Goal: Obtain resource: Download file/media

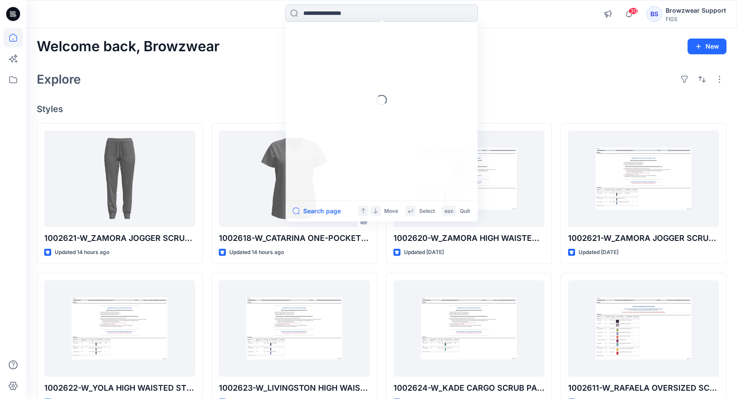
click at [396, 10] on input at bounding box center [381, 12] width 192 height 17
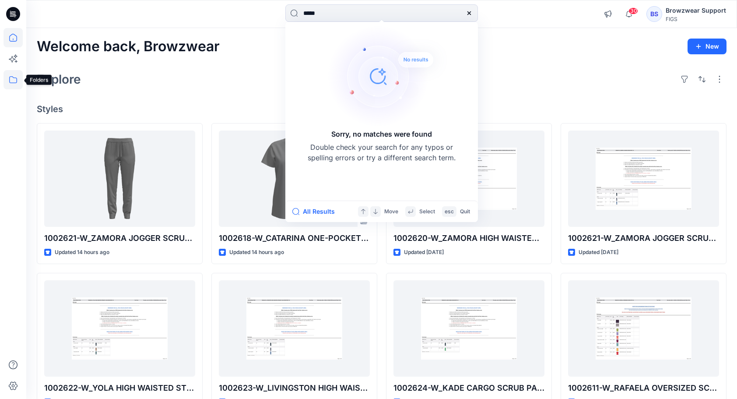
type input "*****"
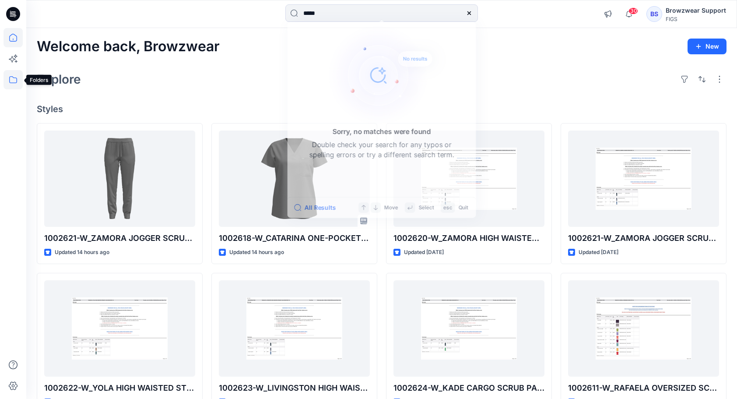
click at [13, 76] on icon at bounding box center [12, 79] width 19 height 19
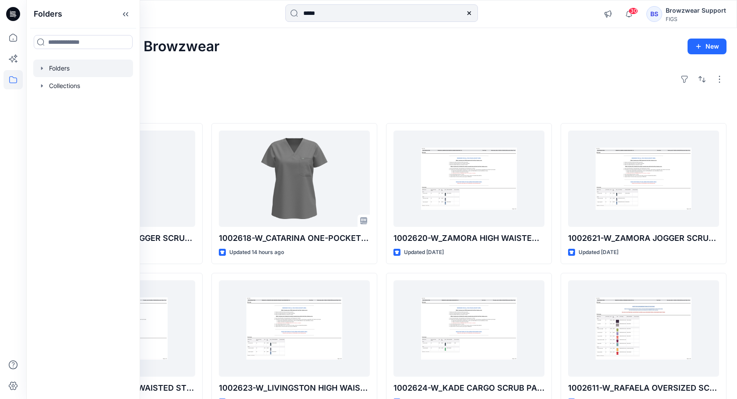
click at [44, 70] on icon "button" at bounding box center [41, 68] width 7 height 7
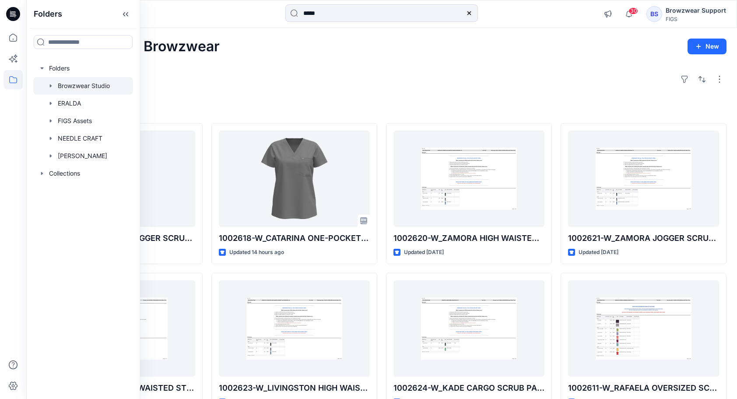
click at [50, 84] on icon "button" at bounding box center [50, 85] width 7 height 7
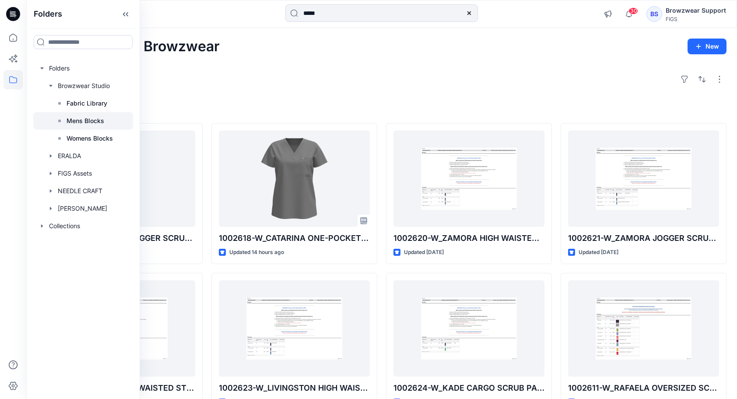
click at [77, 123] on p "Mens Blocks" at bounding box center [85, 120] width 38 height 10
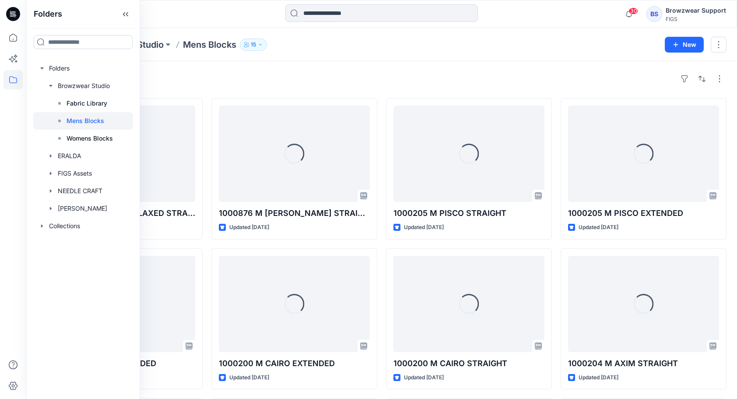
click at [302, 50] on div "Folders Browzwear Studio Mens Blocks 15" at bounding box center [347, 44] width 621 height 12
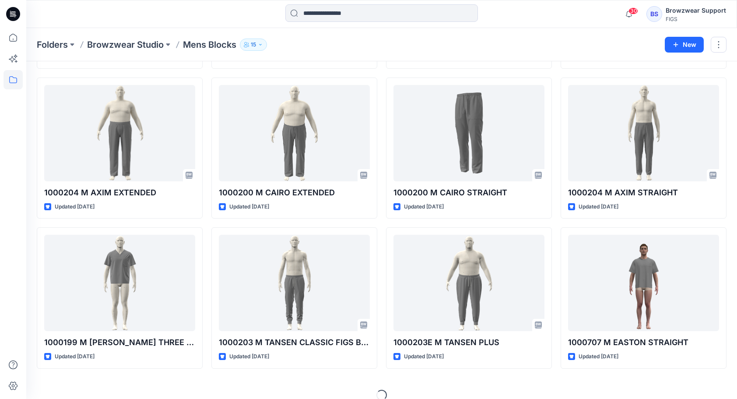
scroll to position [175, 0]
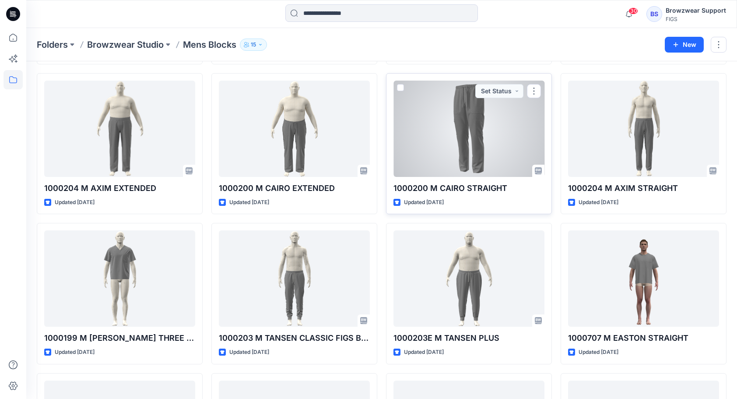
click at [448, 136] on div at bounding box center [468, 128] width 151 height 96
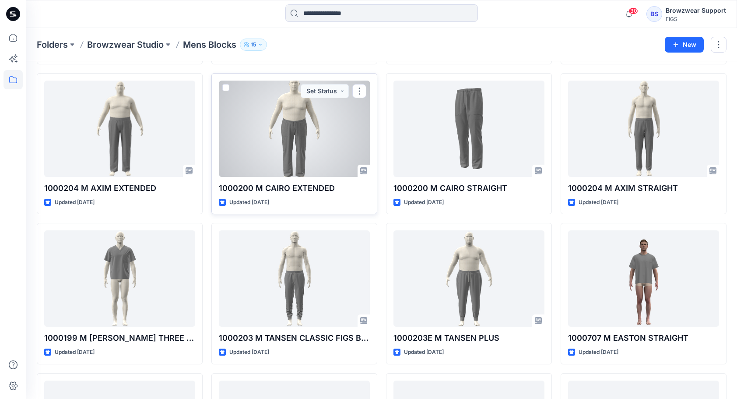
click at [301, 146] on div at bounding box center [294, 128] width 151 height 96
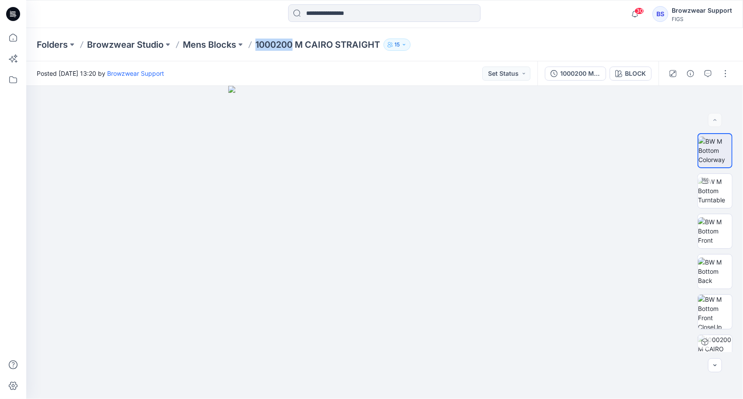
drag, startPoint x: 292, startPoint y: 47, endPoint x: 255, endPoint y: 45, distance: 37.6
click at [255, 45] on div "Folders Browzwear Studio Mens Blocks 1000200 M CAIRO STRAIGHT 15" at bounding box center [351, 44] width 628 height 12
copy p "1000200"
click at [587, 69] on div "1000200 M CAIRO STRAIGHT" at bounding box center [580, 74] width 40 height 10
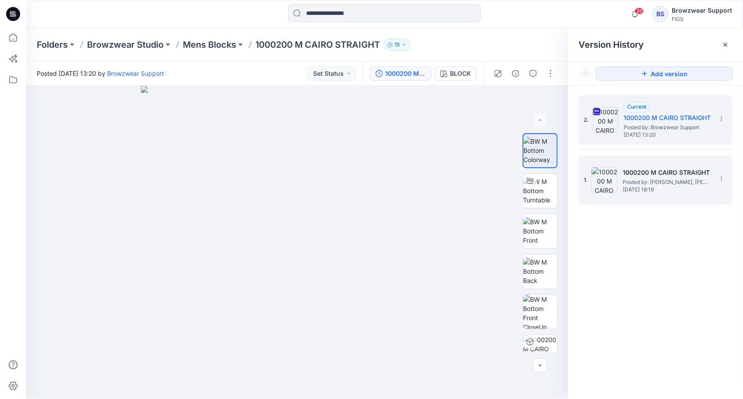
click at [654, 182] on span "Posted by: [PERSON_NAME], [PERSON_NAME]" at bounding box center [666, 182] width 87 height 9
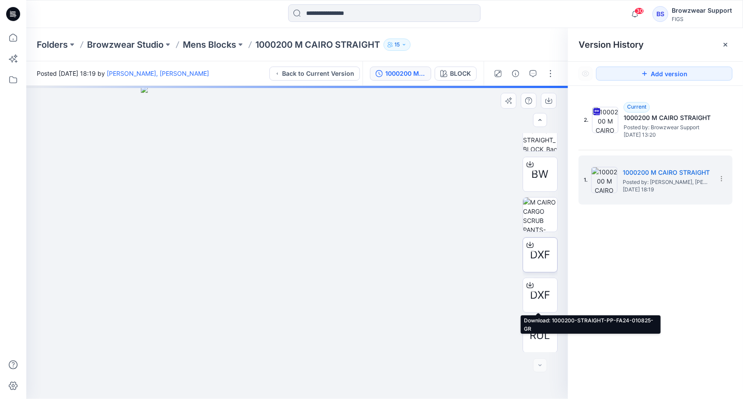
scroll to position [138, 0]
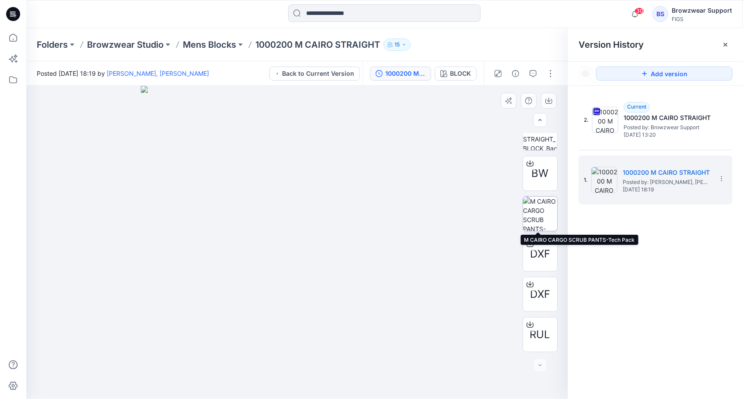
click at [536, 215] on img at bounding box center [540, 213] width 34 height 34
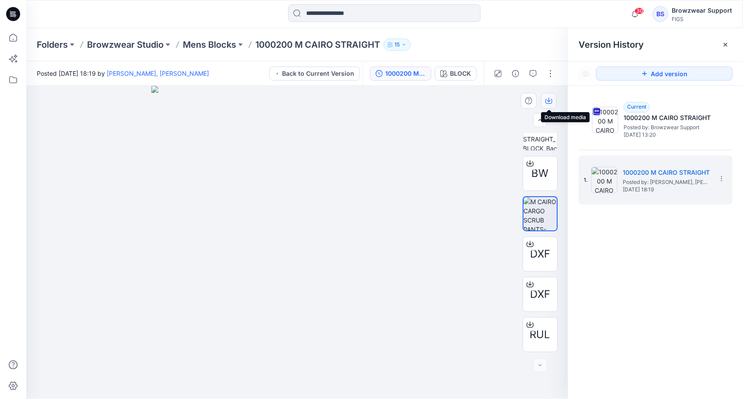
click at [544, 102] on button "button" at bounding box center [549, 101] width 16 height 16
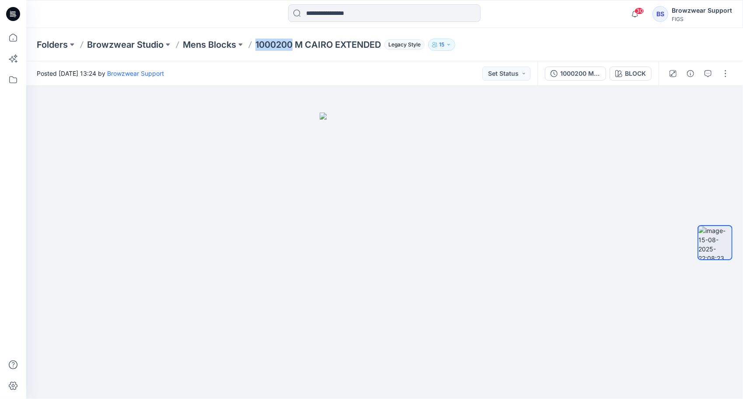
drag, startPoint x: 293, startPoint y: 48, endPoint x: 255, endPoint y: 48, distance: 37.6
click at [255, 48] on div "Folders Browzwear Studio Mens Blocks 1000200 M CAIRO EXTENDED Legacy Style 15" at bounding box center [351, 44] width 628 height 12
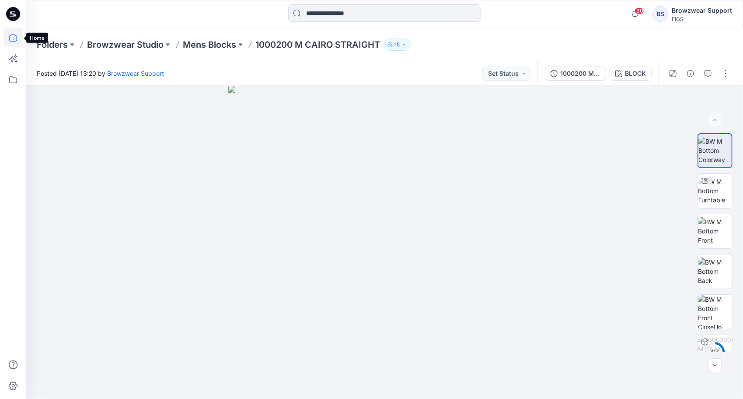
click at [9, 38] on icon at bounding box center [12, 37] width 19 height 19
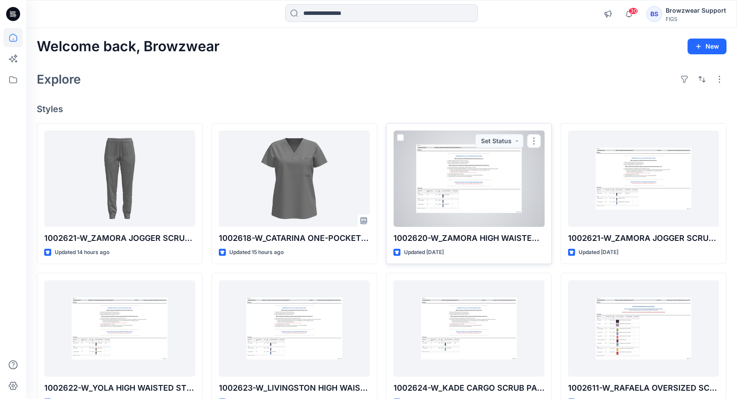
click at [458, 214] on div at bounding box center [468, 178] width 151 height 96
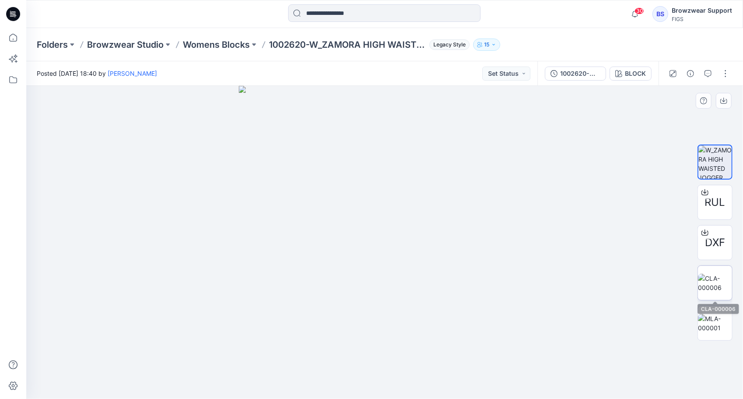
click at [711, 283] on img at bounding box center [715, 282] width 34 height 18
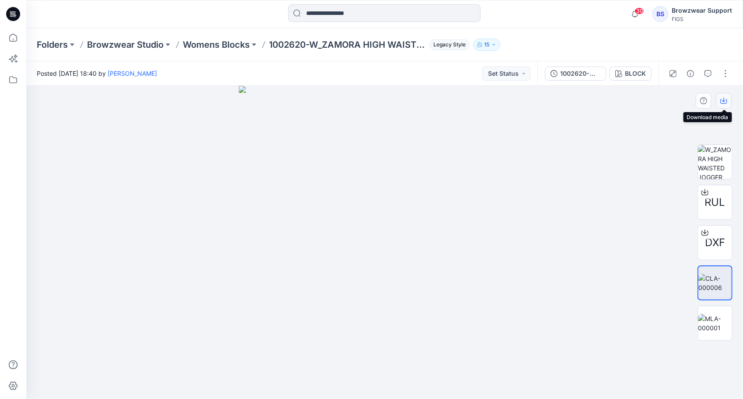
click at [724, 98] on icon "button" at bounding box center [723, 100] width 7 height 7
click at [719, 319] on img at bounding box center [715, 323] width 34 height 18
click at [726, 100] on icon "button" at bounding box center [723, 100] width 7 height 7
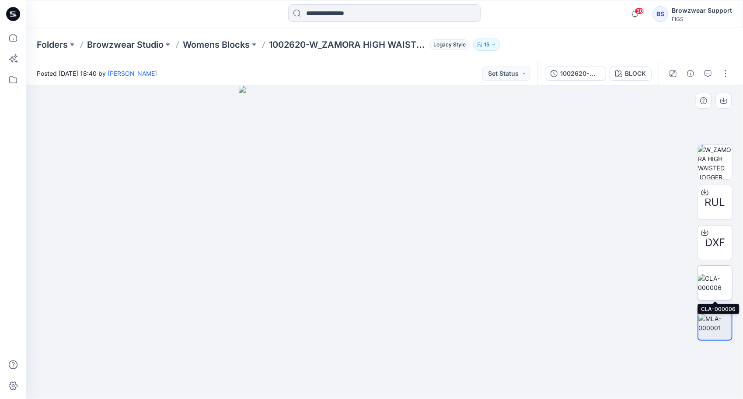
click at [715, 282] on img at bounding box center [715, 282] width 34 height 18
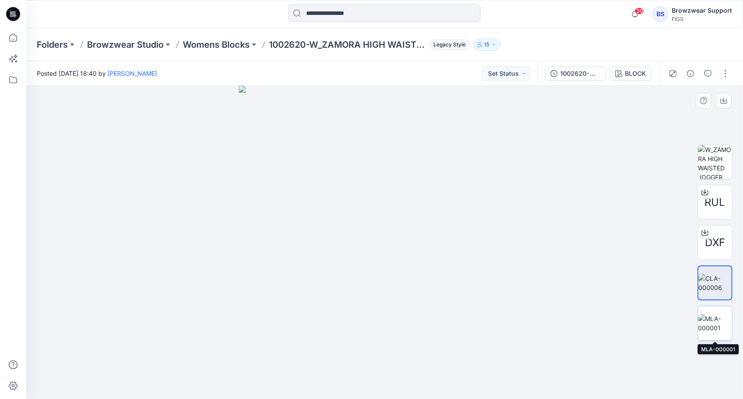
click at [726, 326] on img at bounding box center [715, 323] width 34 height 18
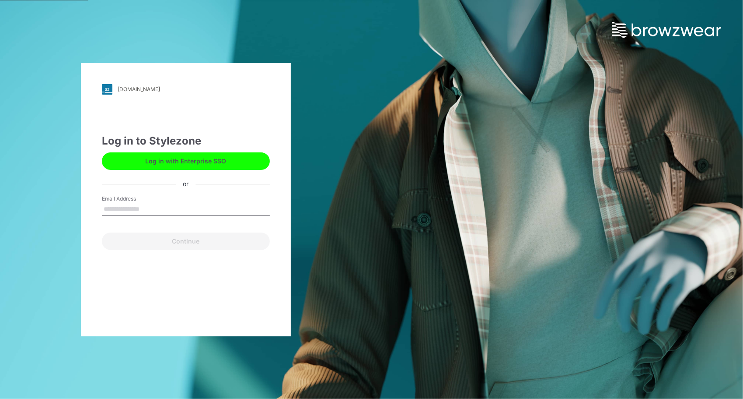
click at [184, 156] on button "Log in with Enterprise SSO" at bounding box center [186, 160] width 168 height 17
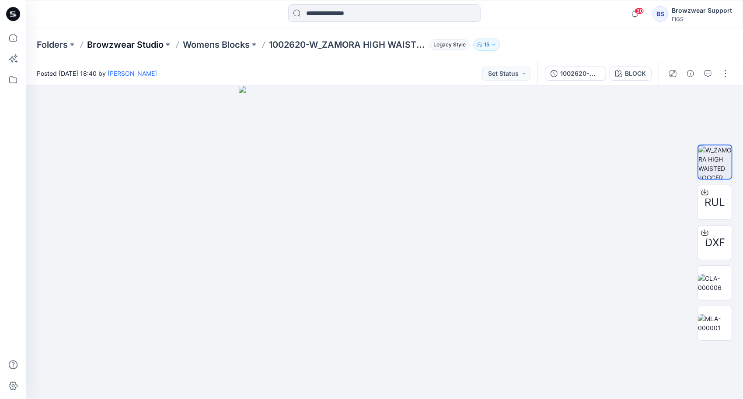
click at [134, 44] on p "Browzwear Studio" at bounding box center [125, 44] width 77 height 12
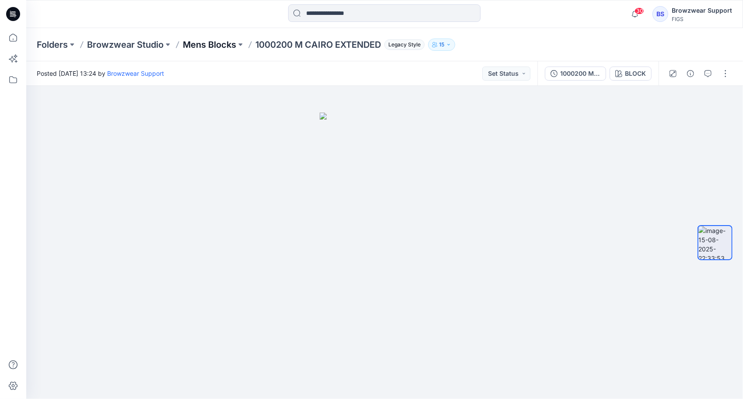
click at [211, 45] on p "Mens Blocks" at bounding box center [209, 44] width 53 height 12
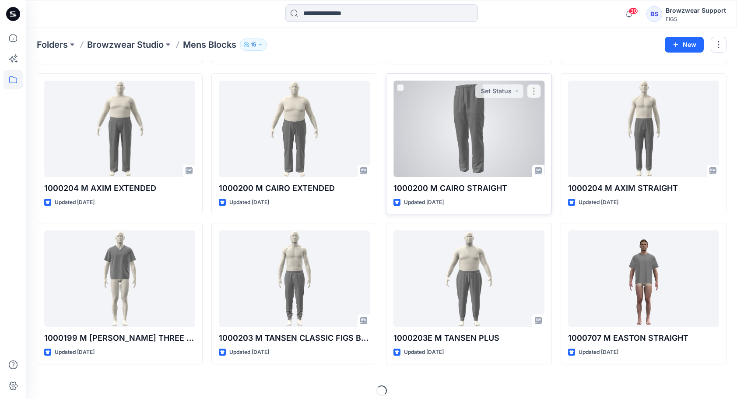
scroll to position [181, 0]
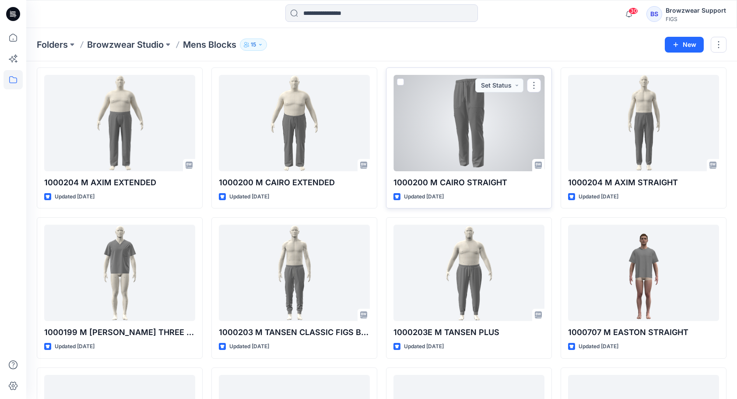
click at [482, 133] on div at bounding box center [468, 123] width 151 height 96
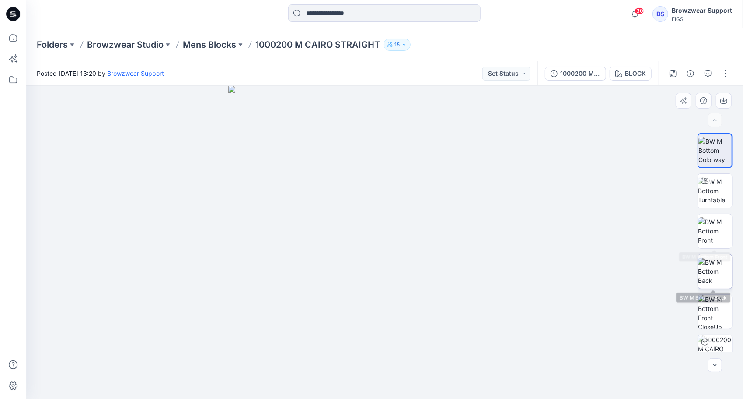
click at [713, 267] on img at bounding box center [715, 271] width 34 height 28
drag, startPoint x: 431, startPoint y: 151, endPoint x: 454, endPoint y: 315, distance: 165.6
click at [454, 315] on img at bounding box center [385, 242] width 569 height 313
click at [712, 232] on img at bounding box center [715, 231] width 34 height 28
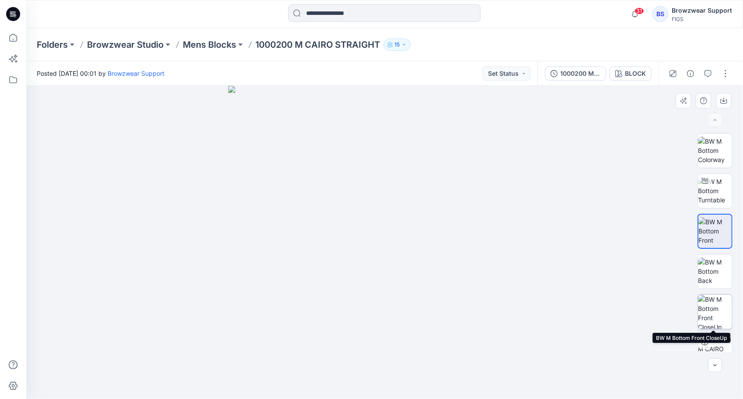
click at [721, 305] on img at bounding box center [715, 311] width 34 height 34
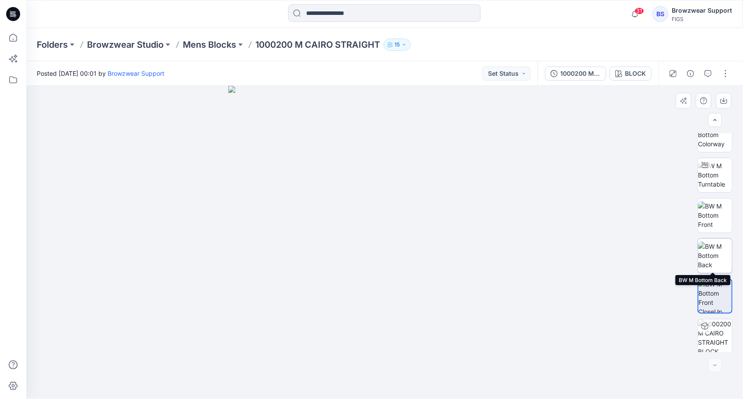
scroll to position [17, 0]
click at [712, 166] on img at bounding box center [715, 173] width 34 height 28
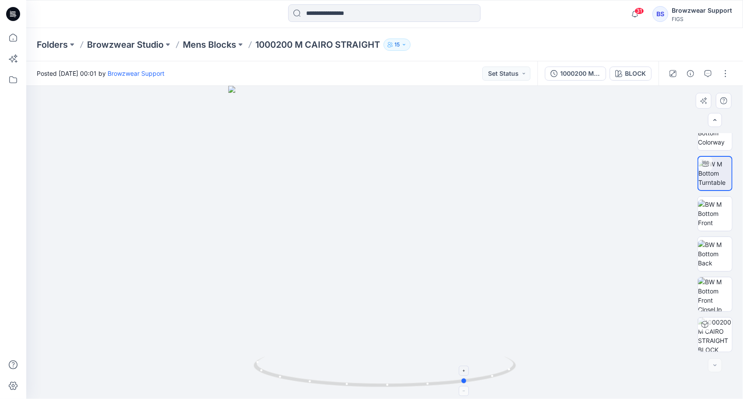
drag, startPoint x: 465, startPoint y: 373, endPoint x: 284, endPoint y: 371, distance: 180.2
click at [284, 371] on icon at bounding box center [386, 372] width 265 height 33
drag, startPoint x: 430, startPoint y: 122, endPoint x: 417, endPoint y: 333, distance: 212.1
click at [417, 333] on img at bounding box center [371, 117] width 1235 height 562
drag, startPoint x: 413, startPoint y: 160, endPoint x: 390, endPoint y: 336, distance: 177.8
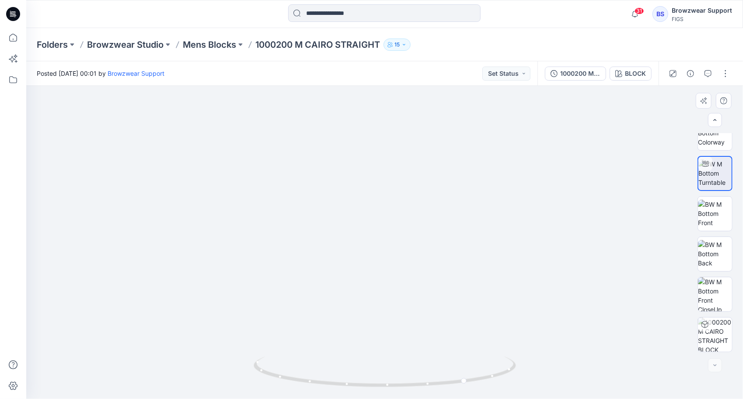
click at [390, 336] on img at bounding box center [351, 180] width 1235 height 438
drag, startPoint x: 485, startPoint y: 378, endPoint x: 342, endPoint y: 385, distance: 142.7
click at [342, 385] on icon at bounding box center [386, 372] width 265 height 33
drag, startPoint x: 484, startPoint y: 378, endPoint x: 455, endPoint y: 384, distance: 29.9
click at [455, 384] on icon at bounding box center [386, 372] width 265 height 33
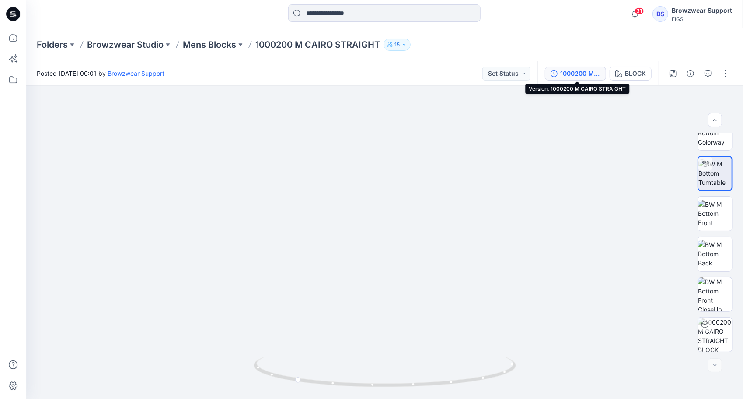
click at [582, 75] on div "1000200 M CAIRO STRAIGHT" at bounding box center [580, 74] width 40 height 10
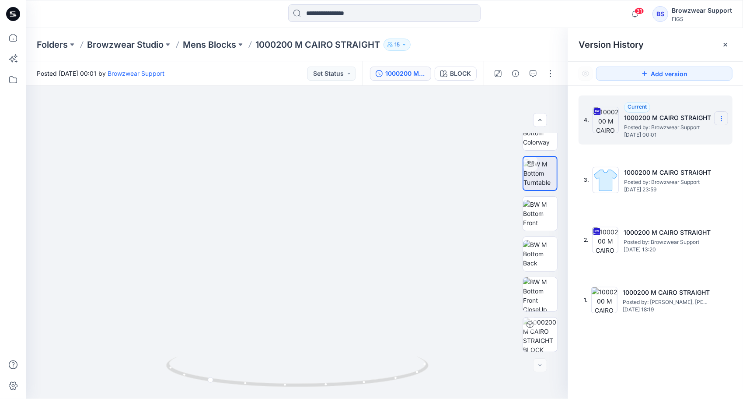
click at [721, 119] on icon at bounding box center [721, 119] width 0 height 0
click at [546, 33] on div "Folders Browzwear Studio Mens Blocks 1000200 M CAIRO STRAIGHT 15" at bounding box center [384, 44] width 717 height 33
click at [722, 116] on icon at bounding box center [721, 116] width 0 height 0
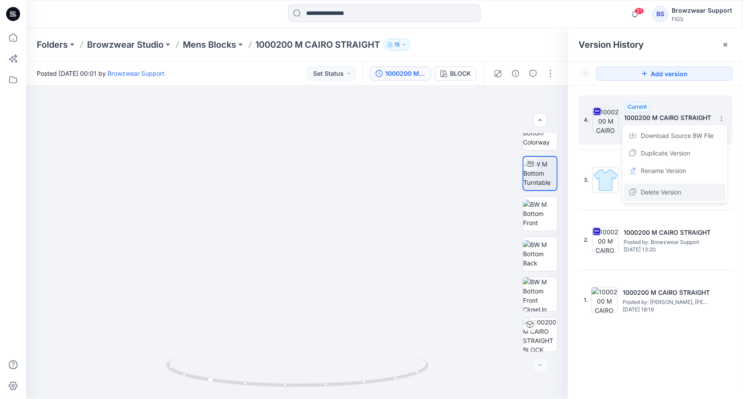
click at [675, 188] on span "Delete Version" at bounding box center [661, 192] width 41 height 10
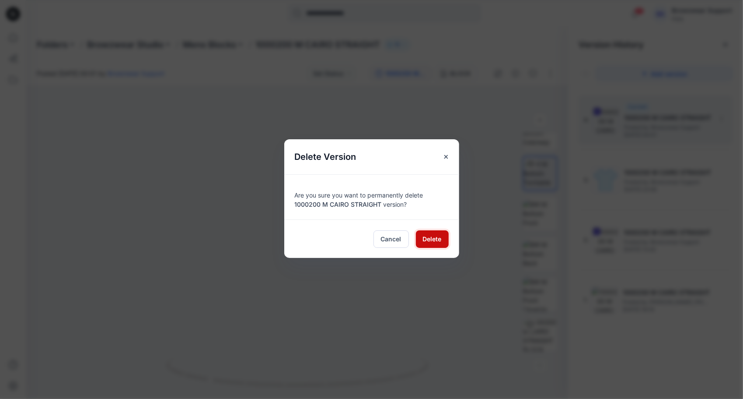
click at [438, 237] on span "Delete" at bounding box center [432, 238] width 19 height 9
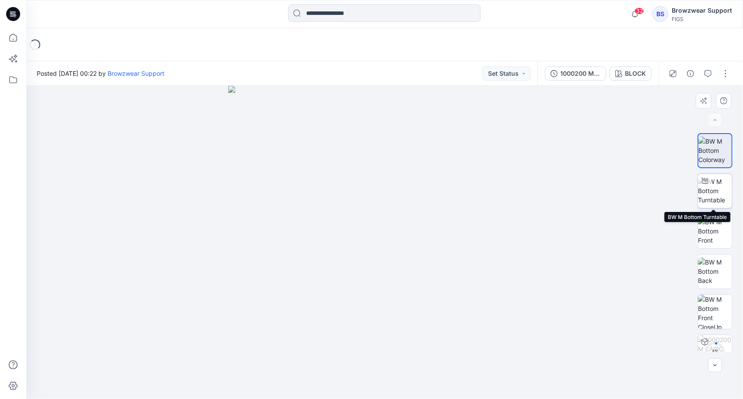
click at [717, 186] on img at bounding box center [715, 191] width 34 height 28
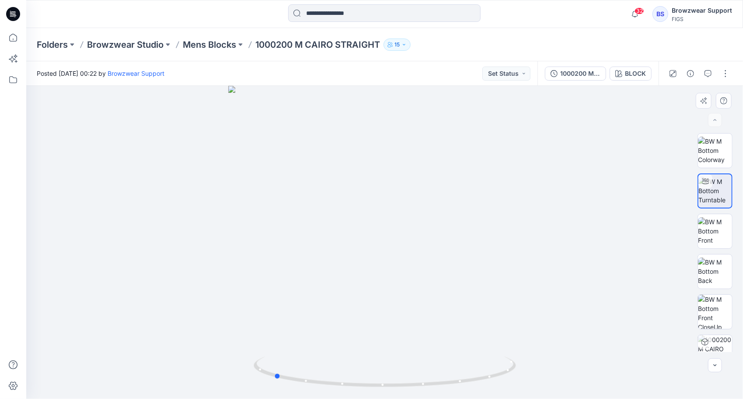
drag, startPoint x: 441, startPoint y: 385, endPoint x: 329, endPoint y: 394, distance: 111.5
click at [329, 394] on div at bounding box center [384, 242] width 717 height 313
drag, startPoint x: 423, startPoint y: 143, endPoint x: 424, endPoint y: 320, distance: 176.7
click at [424, 320] on img at bounding box center [386, 203] width 816 height 390
drag, startPoint x: 446, startPoint y: 384, endPoint x: 286, endPoint y: 377, distance: 159.8
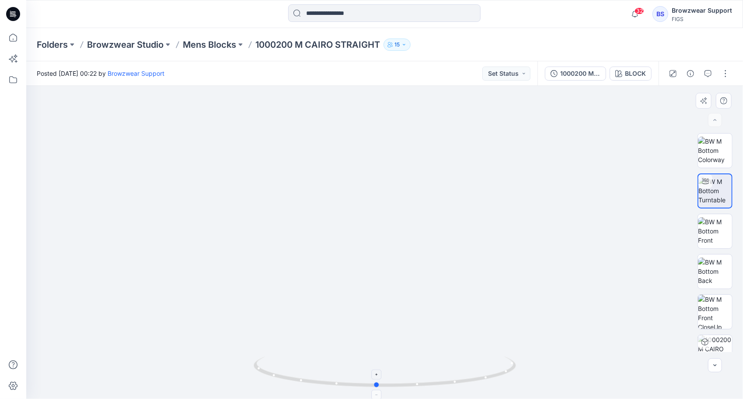
click at [286, 377] on icon at bounding box center [386, 372] width 265 height 33
click at [564, 42] on div "Folders Browzwear Studio Mens Blocks 1000200 M CAIRO STRAIGHT 15" at bounding box center [351, 44] width 628 height 12
drag, startPoint x: 507, startPoint y: 261, endPoint x: 387, endPoint y: 267, distance: 120.5
click at [387, 267] on div at bounding box center [384, 242] width 717 height 313
click at [225, 44] on p "Mens Blocks" at bounding box center [209, 44] width 53 height 12
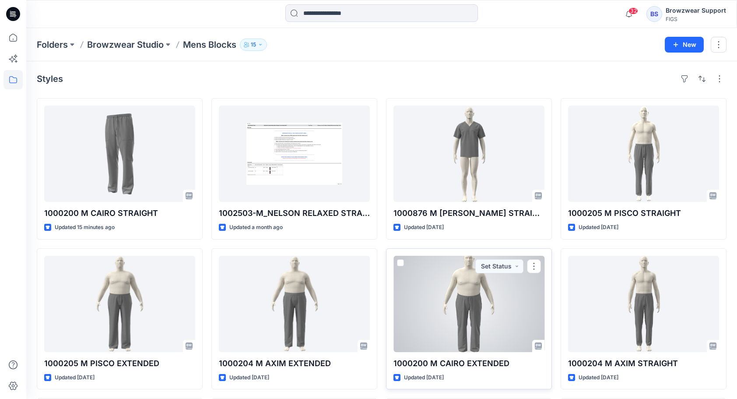
click at [489, 299] on div at bounding box center [468, 303] width 151 height 96
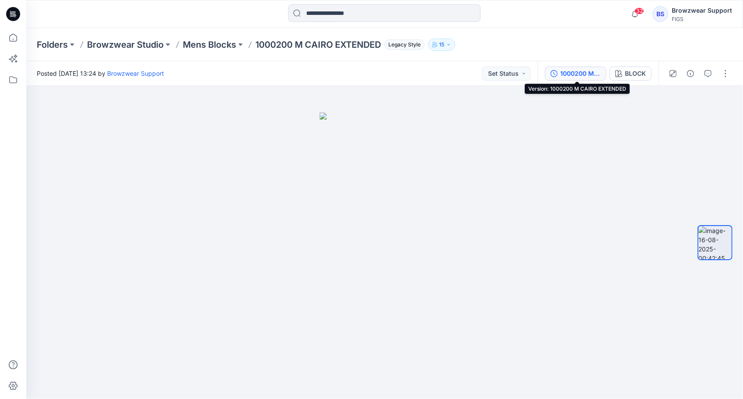
click at [574, 73] on div "1000200 M CAIRO EXTENDED" at bounding box center [580, 74] width 40 height 10
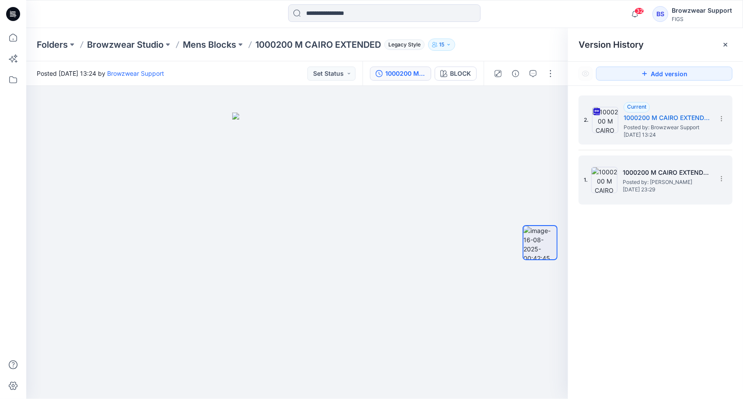
click at [665, 173] on h5 "1000200 M CAIRO EXTENDED" at bounding box center [666, 172] width 87 height 10
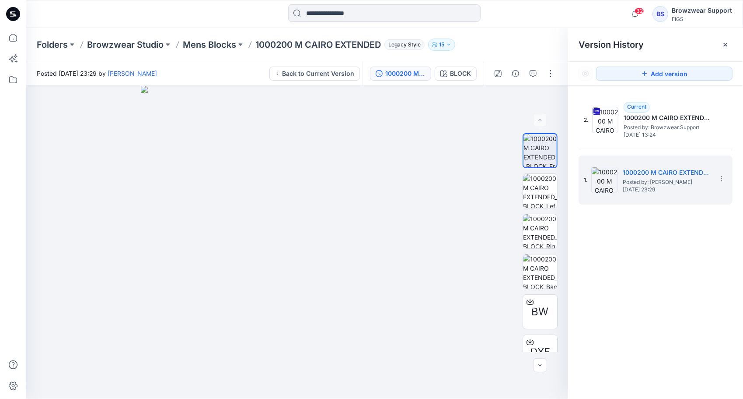
drag, startPoint x: 728, startPoint y: 43, endPoint x: 732, endPoint y: 44, distance: 4.6
click at [728, 43] on icon at bounding box center [725, 44] width 7 height 7
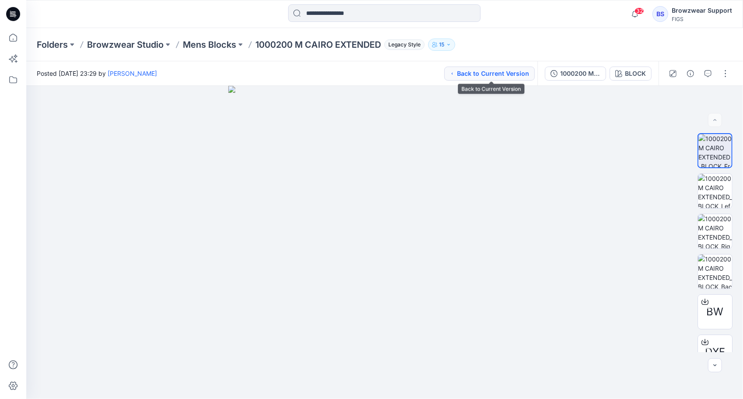
click at [493, 73] on button "Back to Current Version" at bounding box center [489, 73] width 91 height 14
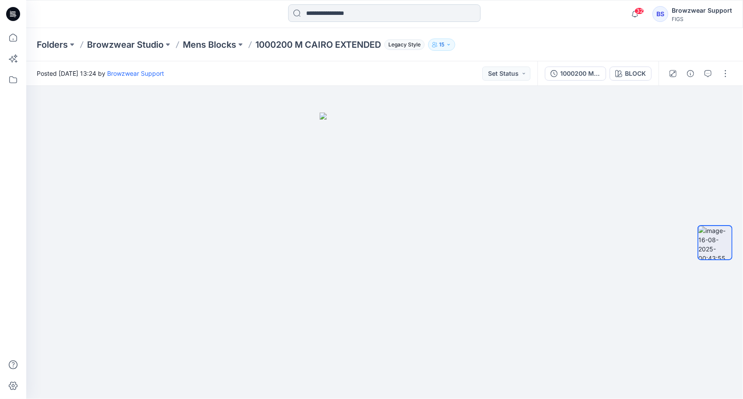
click at [420, 12] on input at bounding box center [384, 12] width 192 height 17
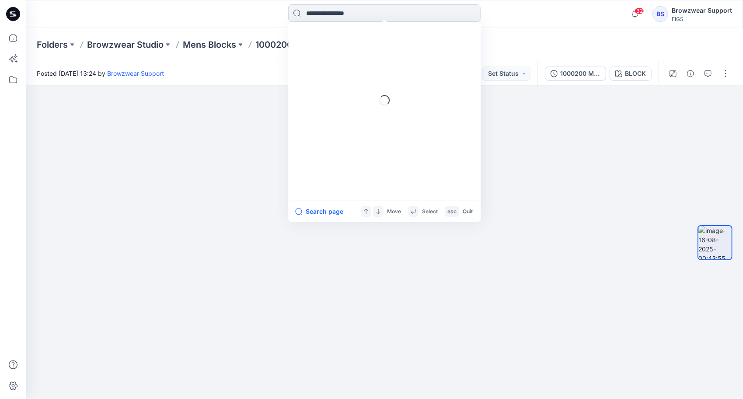
paste input "*******"
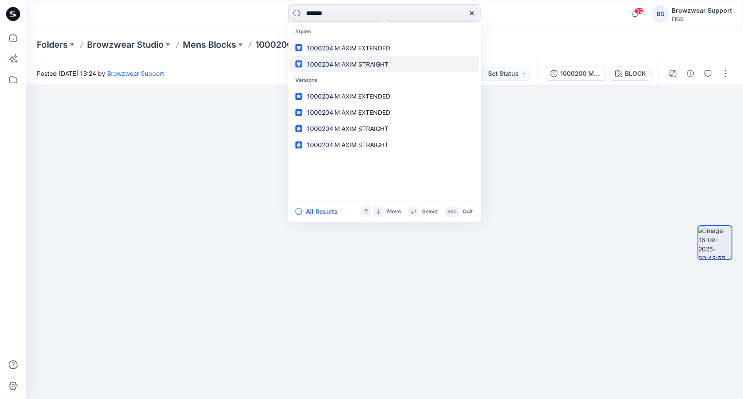
type input "*******"
click at [391, 60] on link "1000204 M AXIM STRAIGHT" at bounding box center [384, 64] width 189 height 16
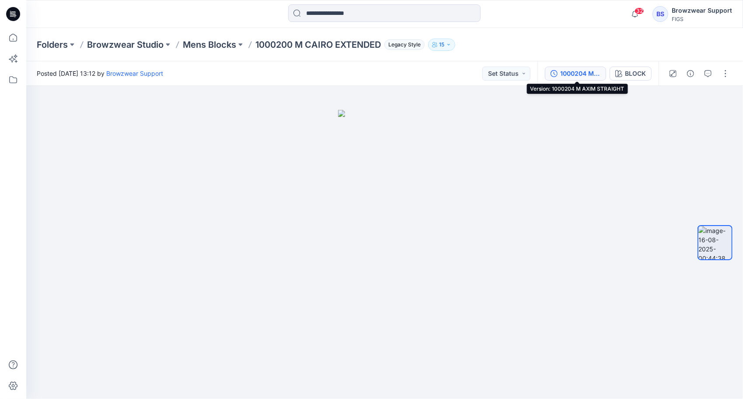
click at [566, 75] on div "1000204 M AXIM STRAIGHT" at bounding box center [580, 74] width 40 height 10
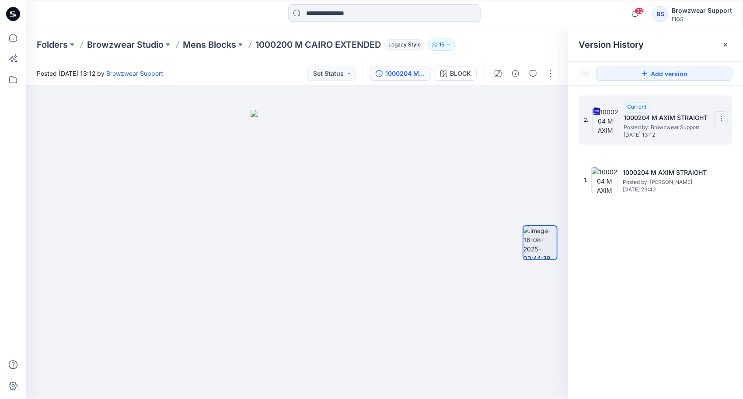
click at [724, 118] on icon at bounding box center [721, 118] width 7 height 7
click at [689, 137] on span "Download Source BW File" at bounding box center [677, 135] width 73 height 10
click at [510, 40] on div "Folders Browzwear Studio Mens Blocks 1000200 M CAIRO EXTENDED Legacy Style 15" at bounding box center [351, 44] width 628 height 12
click at [326, 11] on input at bounding box center [384, 12] width 192 height 17
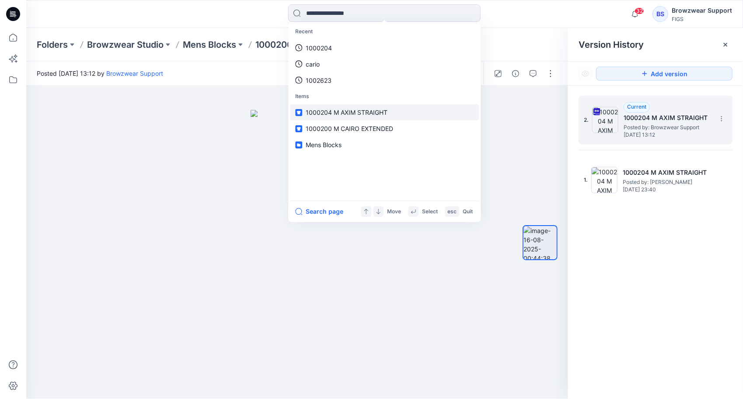
click at [346, 113] on span "1000204 M AXIM STRAIGHT" at bounding box center [347, 111] width 82 height 7
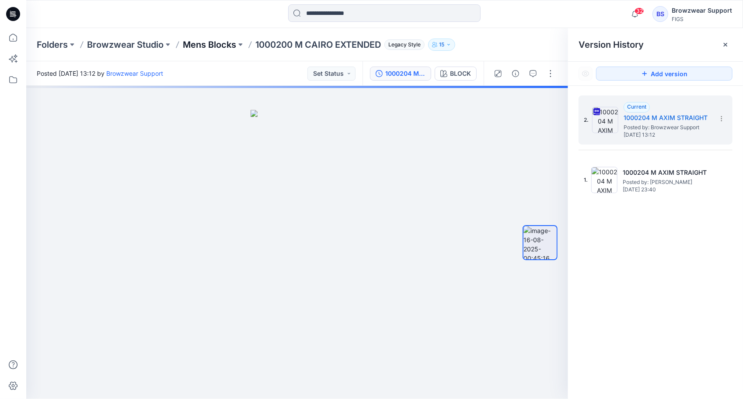
click at [226, 44] on p "Mens Blocks" at bounding box center [209, 44] width 53 height 12
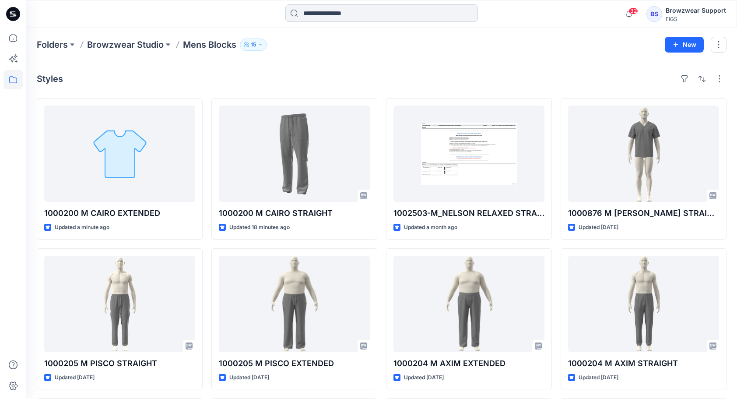
click at [310, 11] on input at bounding box center [381, 12] width 192 height 17
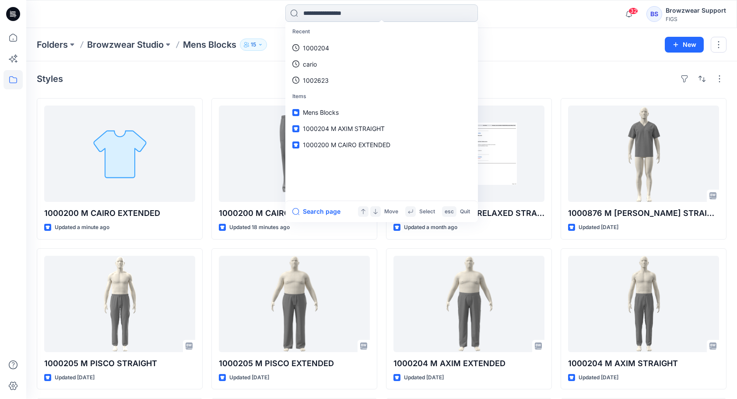
paste input "*******"
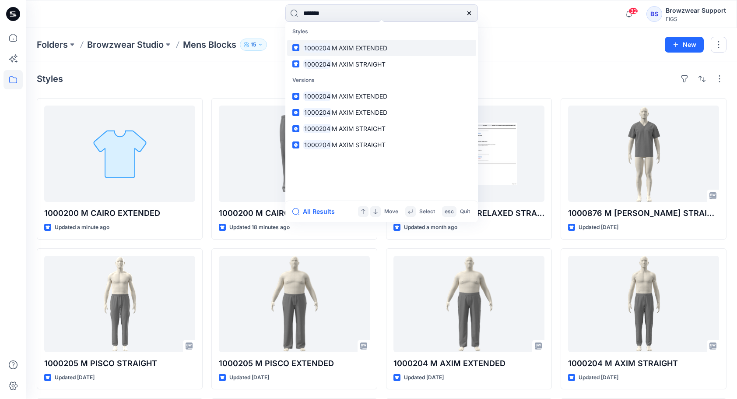
type input "*******"
click at [378, 44] on span "M AXIM EXTENDED" at bounding box center [360, 47] width 56 height 7
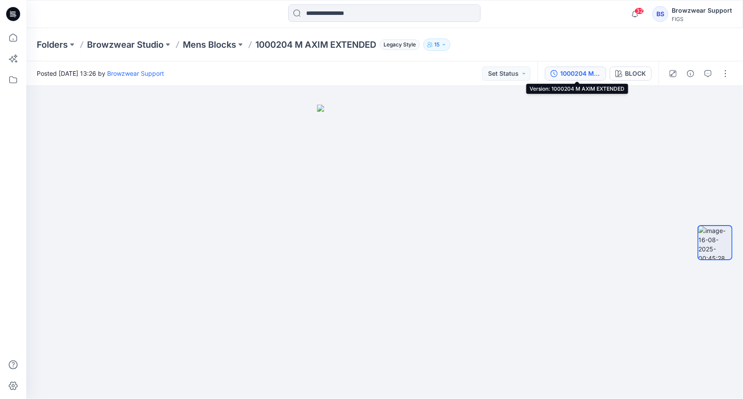
click at [567, 73] on div "1000204 M AXIM EXTENDED" at bounding box center [580, 74] width 40 height 10
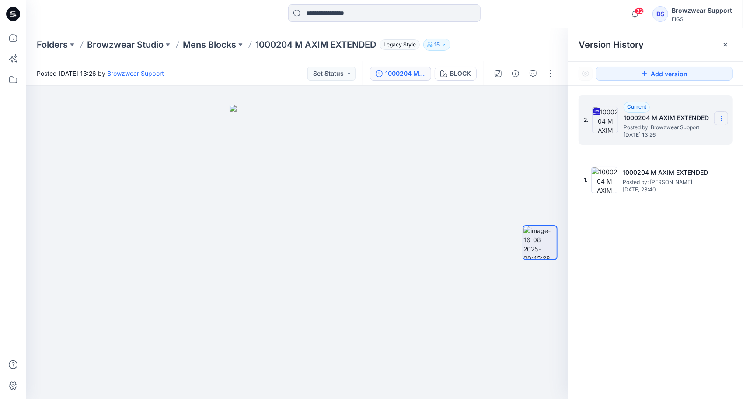
click at [725, 117] on section at bounding box center [721, 118] width 14 height 14
click at [683, 137] on span "Download Source BW File" at bounding box center [677, 135] width 73 height 10
click at [714, 30] on div "Version History" at bounding box center [655, 44] width 175 height 33
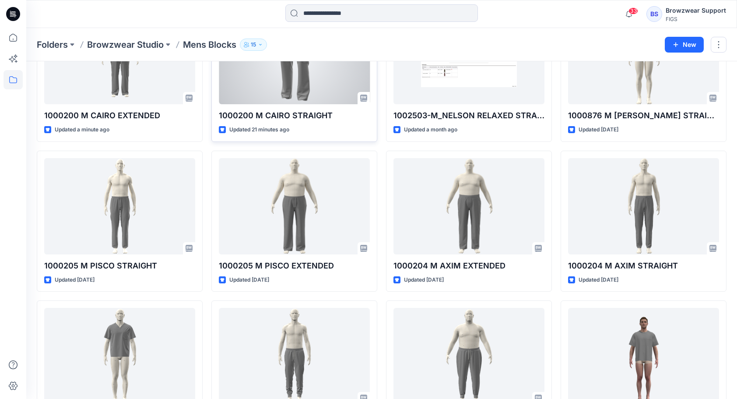
scroll to position [131, 0]
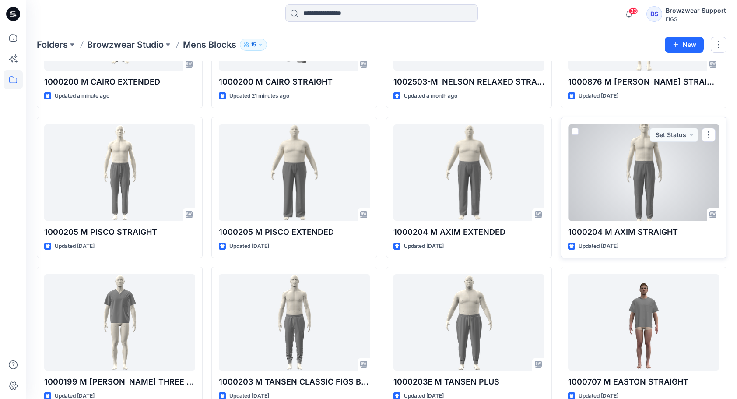
click at [644, 203] on div at bounding box center [643, 172] width 151 height 96
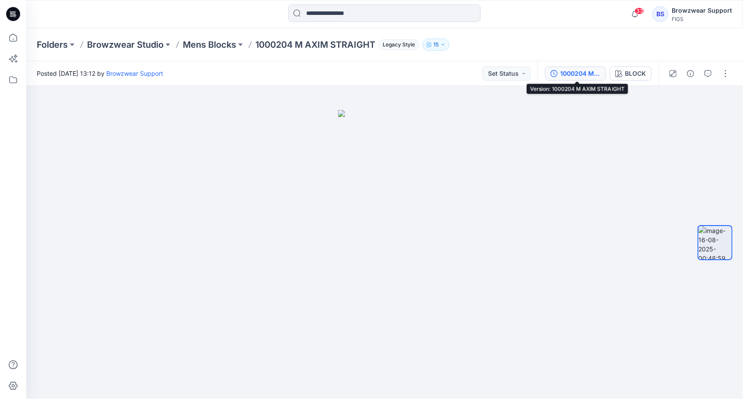
click at [576, 72] on div "1000204 M AXIM STRAIGHT" at bounding box center [580, 74] width 40 height 10
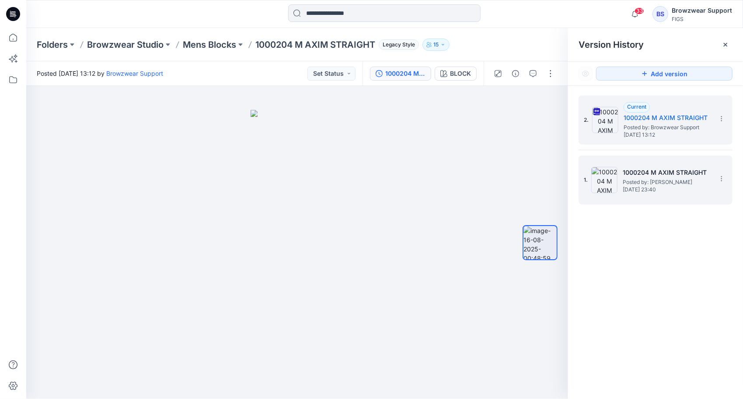
click at [666, 188] on span "Wednesday, November 27, 2024 23:40" at bounding box center [666, 189] width 87 height 6
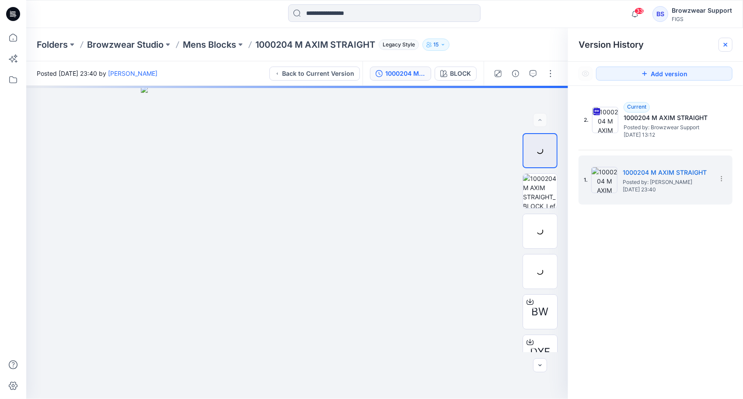
click at [728, 42] on icon at bounding box center [725, 44] width 7 height 7
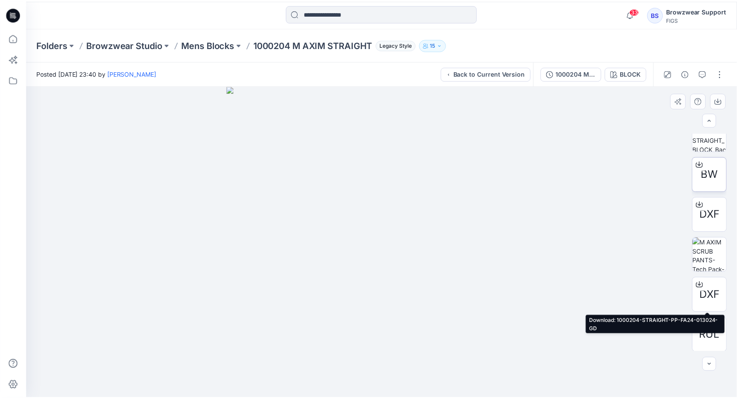
scroll to position [138, 0]
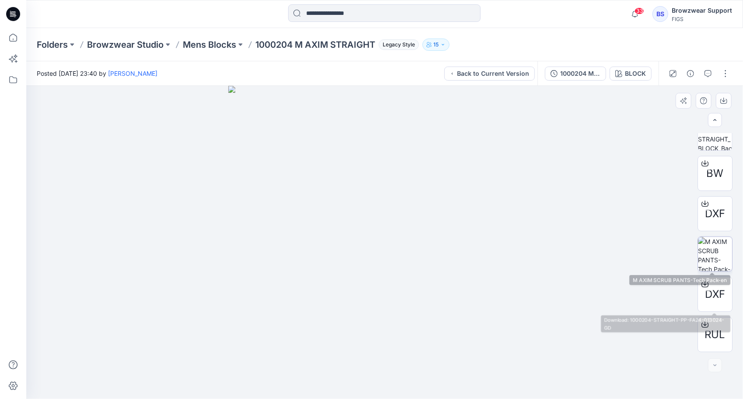
click at [710, 250] on img at bounding box center [715, 254] width 34 height 34
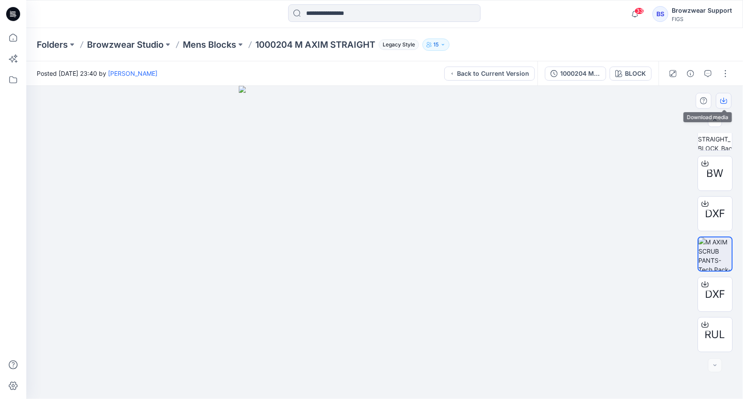
click at [725, 100] on icon "button" at bounding box center [723, 100] width 7 height 7
click at [213, 43] on p "Mens Blocks" at bounding box center [209, 44] width 53 height 12
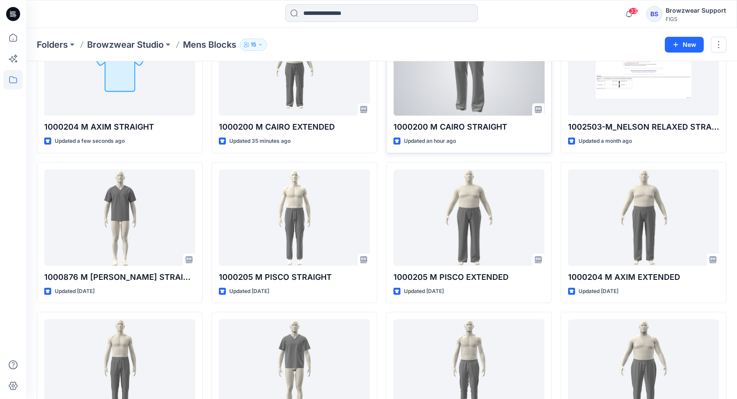
scroll to position [87, 0]
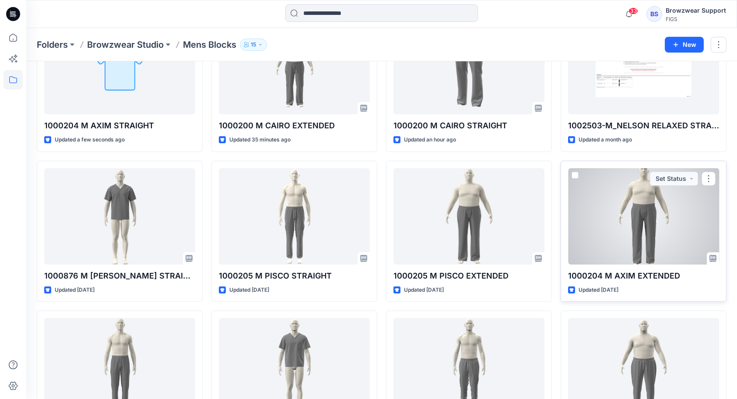
click at [613, 242] on div at bounding box center [643, 216] width 151 height 96
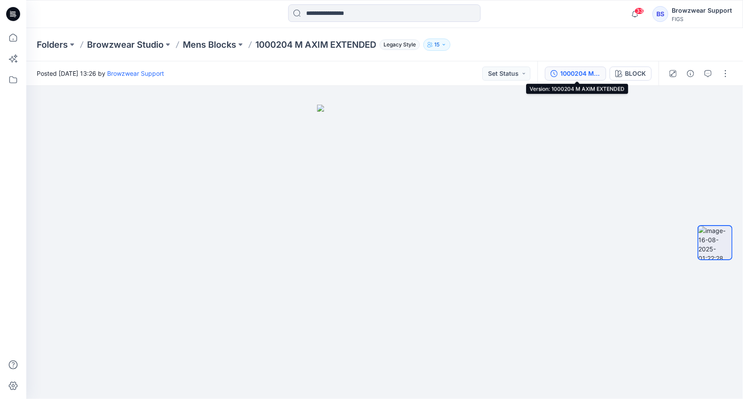
click at [571, 74] on div "1000204 M AXIM EXTENDED" at bounding box center [580, 74] width 40 height 10
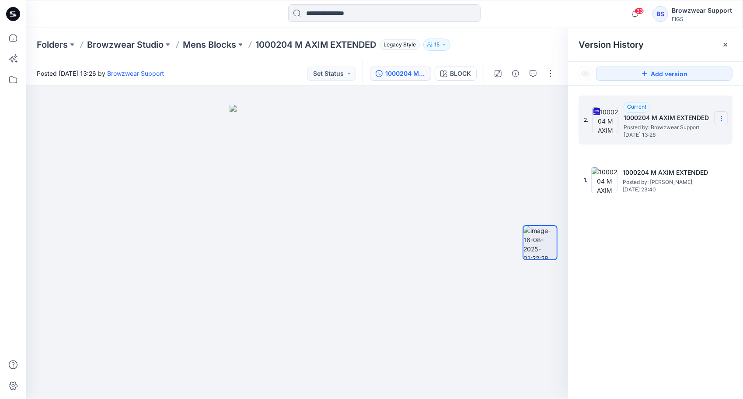
click at [722, 115] on icon at bounding box center [721, 118] width 7 height 7
click at [675, 137] on span "Download Source BW File" at bounding box center [677, 135] width 73 height 10
click at [519, 24] on div "33 Notifications Your style 1000200 M CAIRO STRAIGHT has been updated with 1000…" at bounding box center [384, 14] width 717 height 28
drag, startPoint x: 294, startPoint y: 42, endPoint x: 257, endPoint y: 43, distance: 36.7
click at [257, 43] on p "1000204 M AXIM EXTENDED" at bounding box center [315, 44] width 121 height 12
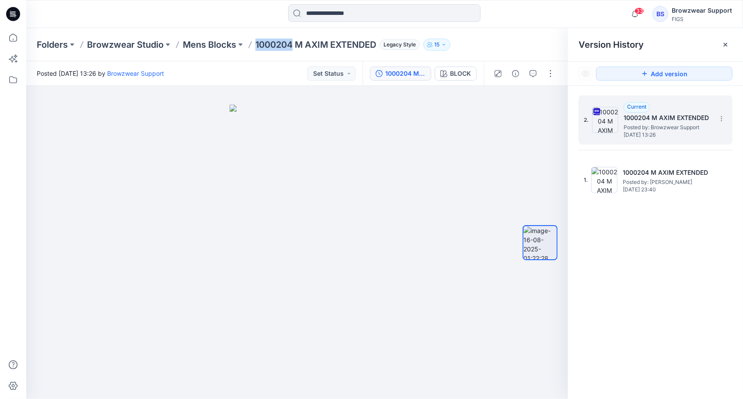
copy p "1000204"
click at [381, 46] on button "Legacy Style" at bounding box center [398, 44] width 44 height 12
drag, startPoint x: 377, startPoint y: 45, endPoint x: 303, endPoint y: 45, distance: 74.4
click at [306, 46] on p "1000204 M AXIM EXTENDED" at bounding box center [315, 44] width 121 height 12
drag, startPoint x: 256, startPoint y: 43, endPoint x: 380, endPoint y: 56, distance: 124.4
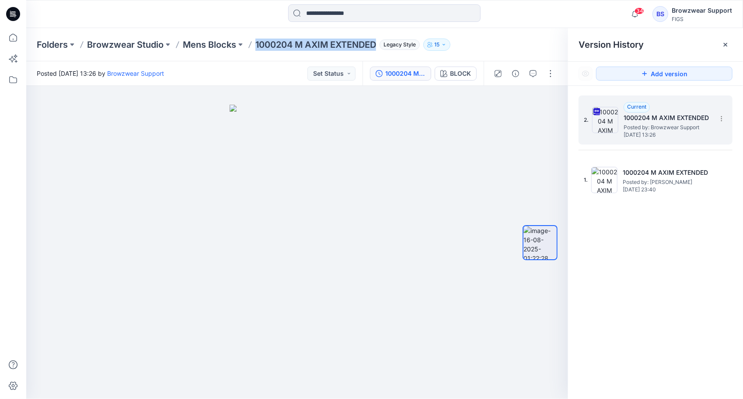
click at [380, 56] on div "Folders Browzwear Studio Mens Blocks 1000204 M AXIM EXTENDED Legacy Style 15" at bounding box center [384, 44] width 717 height 33
copy p "1000204 M AXIM EXTENDED"
click at [209, 45] on p "Mens Blocks" at bounding box center [209, 44] width 53 height 12
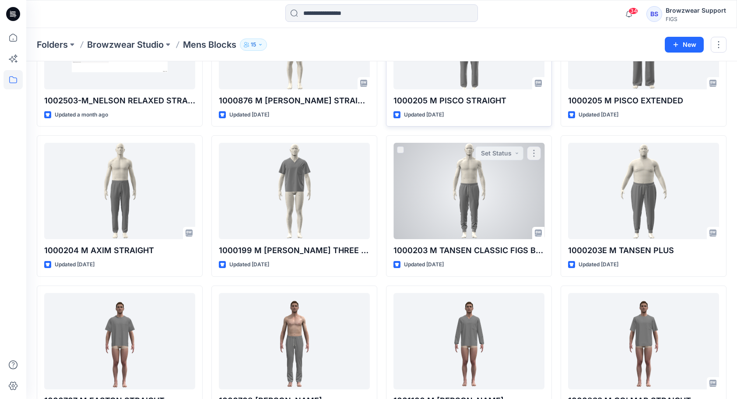
scroll to position [175, 0]
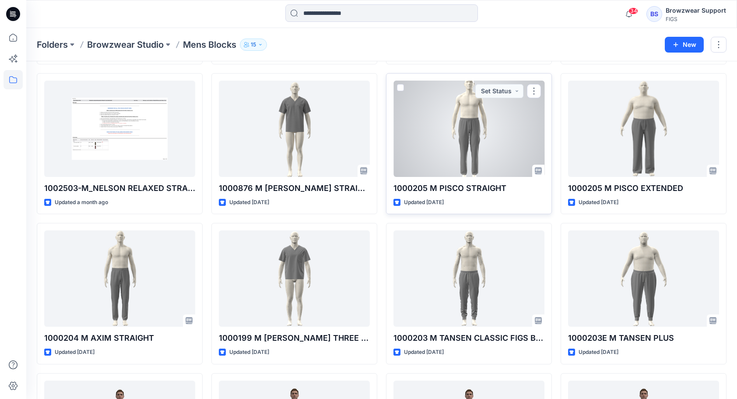
click at [491, 128] on div at bounding box center [468, 128] width 151 height 96
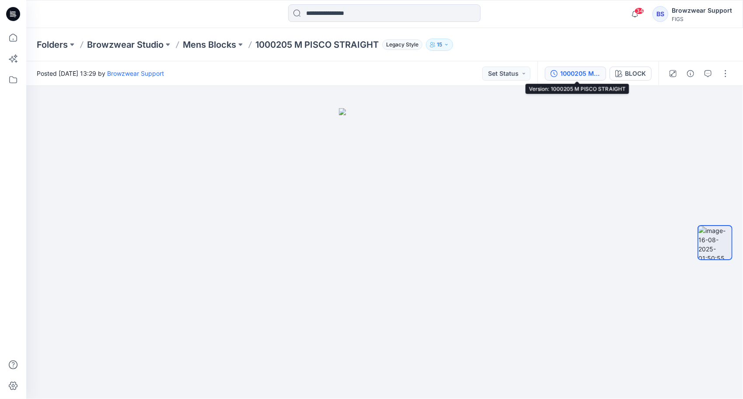
click at [589, 72] on div "1000205 M PISCO STRAIGHT" at bounding box center [580, 74] width 40 height 10
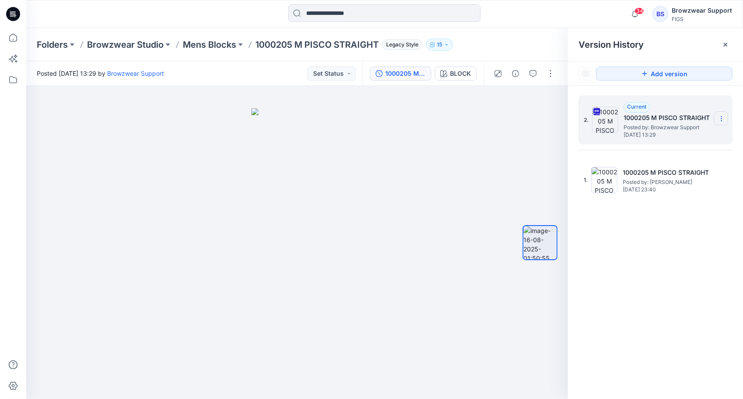
click at [723, 114] on section at bounding box center [721, 118] width 14 height 14
click at [693, 136] on span "Download Source BW File" at bounding box center [677, 135] width 73 height 10
click at [718, 31] on div "Version History" at bounding box center [655, 44] width 175 height 33
drag, startPoint x: 292, startPoint y: 43, endPoint x: 257, endPoint y: 45, distance: 35.5
click at [257, 45] on p "1000205 M PISCO STRAIGHT" at bounding box center [316, 44] width 123 height 12
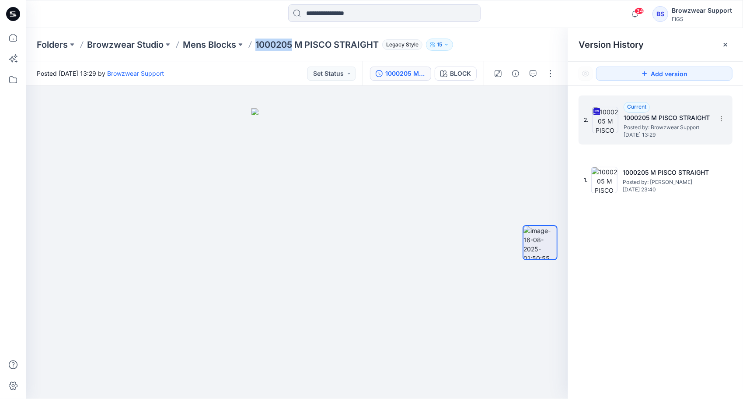
copy p "1000205"
click at [507, 48] on div "Folders Browzwear Studio Mens Blocks 1000205 M PISCO STRAIGHT Legacy Style 15" at bounding box center [351, 44] width 628 height 12
click at [204, 44] on p "Mens Blocks" at bounding box center [209, 44] width 53 height 12
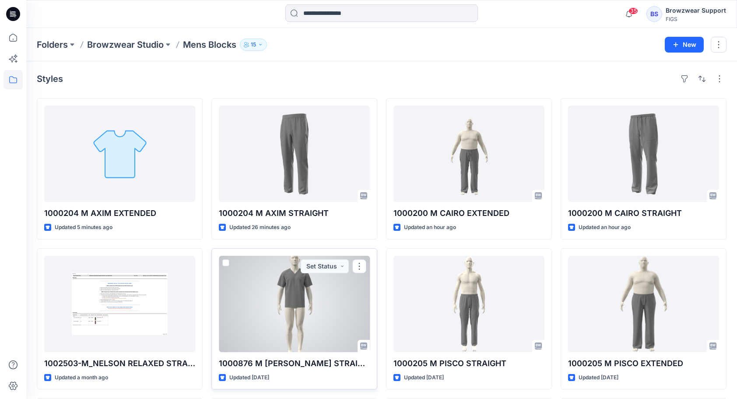
click at [336, 302] on div at bounding box center [294, 303] width 151 height 96
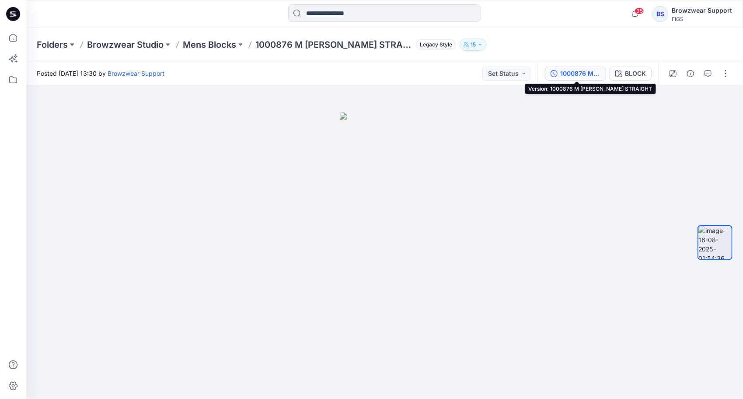
click at [559, 72] on button "1000876 M BAKER STRAIGHT" at bounding box center [575, 73] width 61 height 14
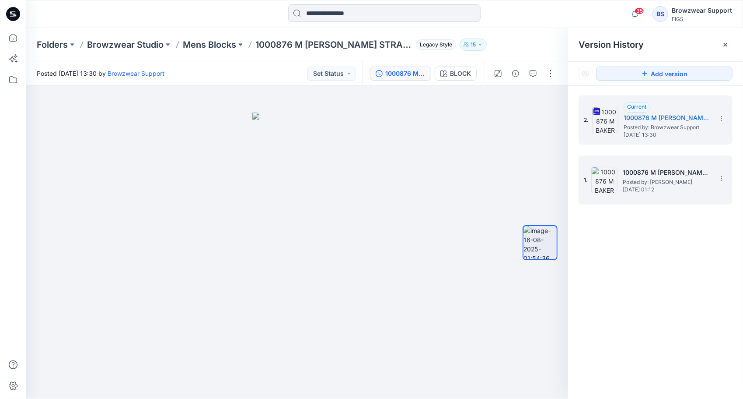
click at [649, 182] on span "Posted by: Nathan Parez" at bounding box center [666, 182] width 87 height 9
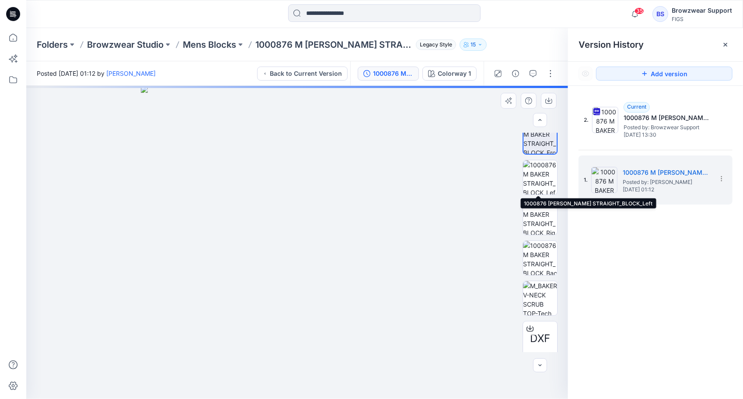
scroll to position [98, 0]
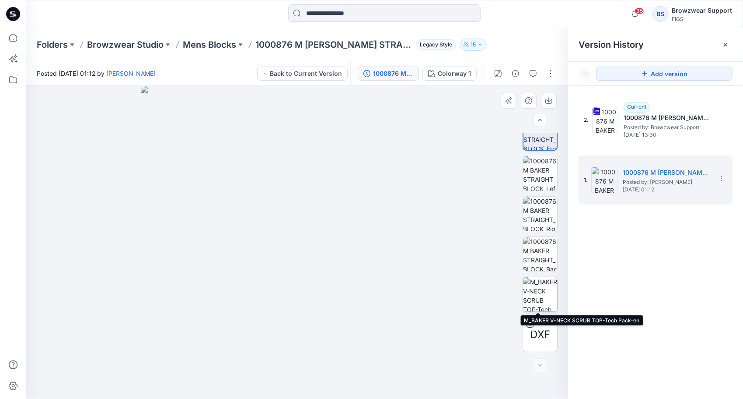
click at [540, 301] on img at bounding box center [540, 294] width 34 height 34
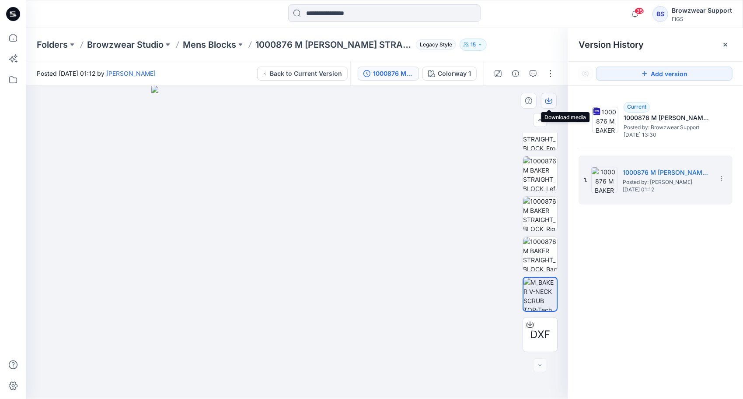
click at [550, 97] on icon "button" at bounding box center [549, 100] width 7 height 7
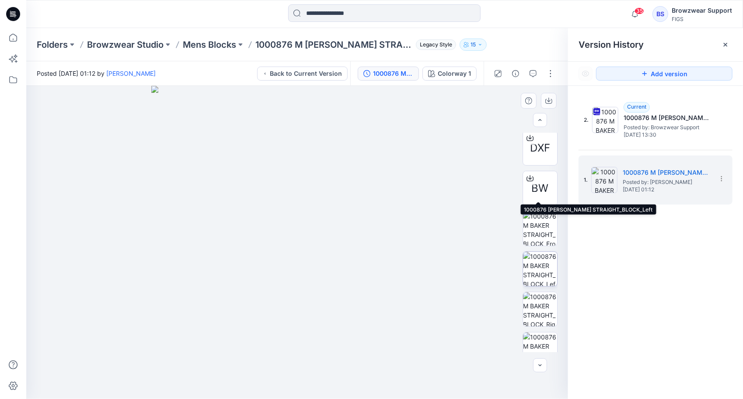
scroll to position [0, 0]
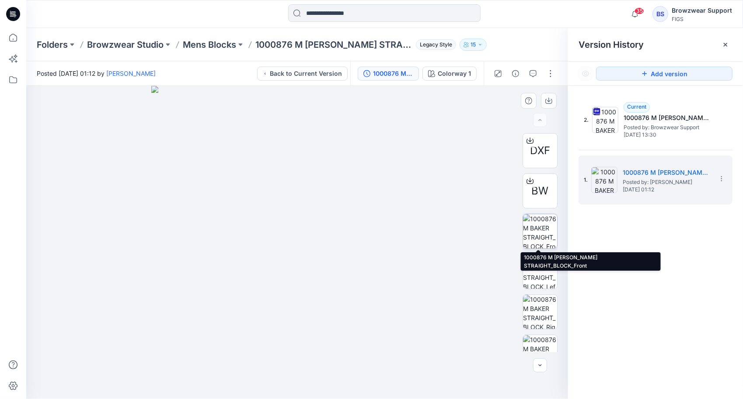
click at [544, 229] on img at bounding box center [540, 231] width 34 height 34
